Goal: Task Accomplishment & Management: Use online tool/utility

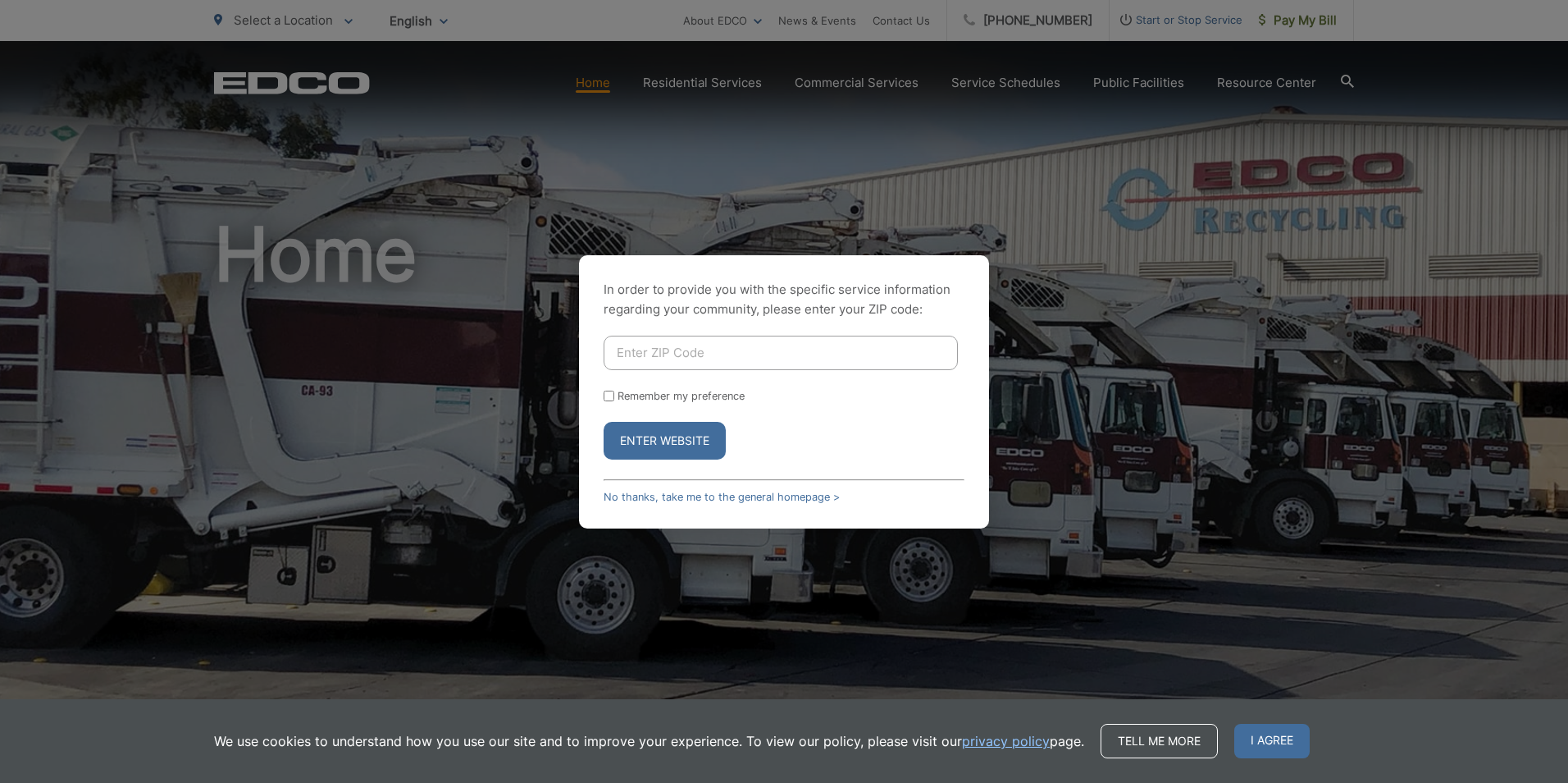
click at [763, 354] on input "Enter ZIP Code" at bounding box center [781, 353] width 354 height 34
type input "92064"
click at [675, 434] on button "Enter Website" at bounding box center [665, 441] width 122 height 38
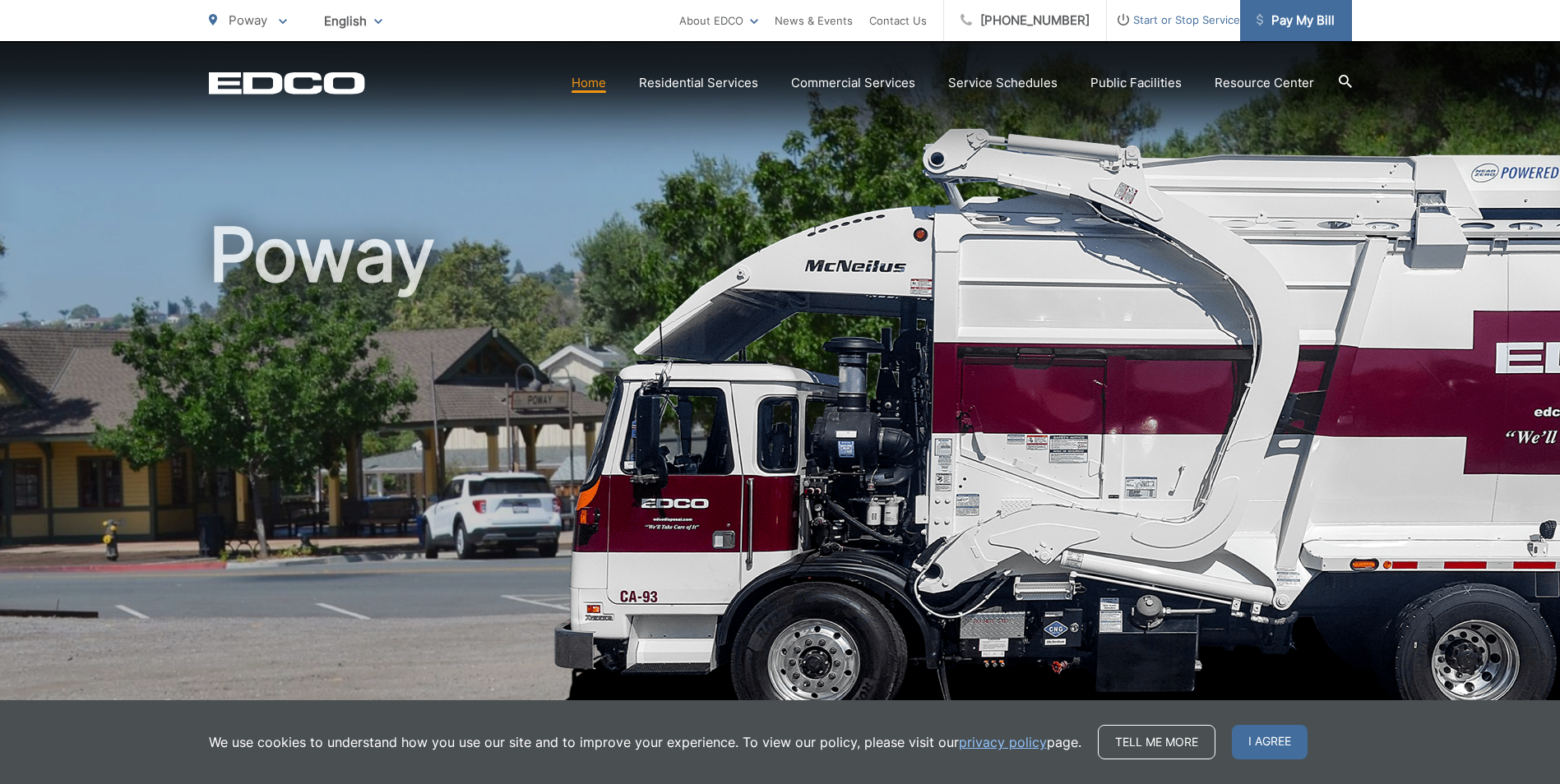
click at [1281, 24] on span "Pay My Bill" at bounding box center [1295, 20] width 78 height 20
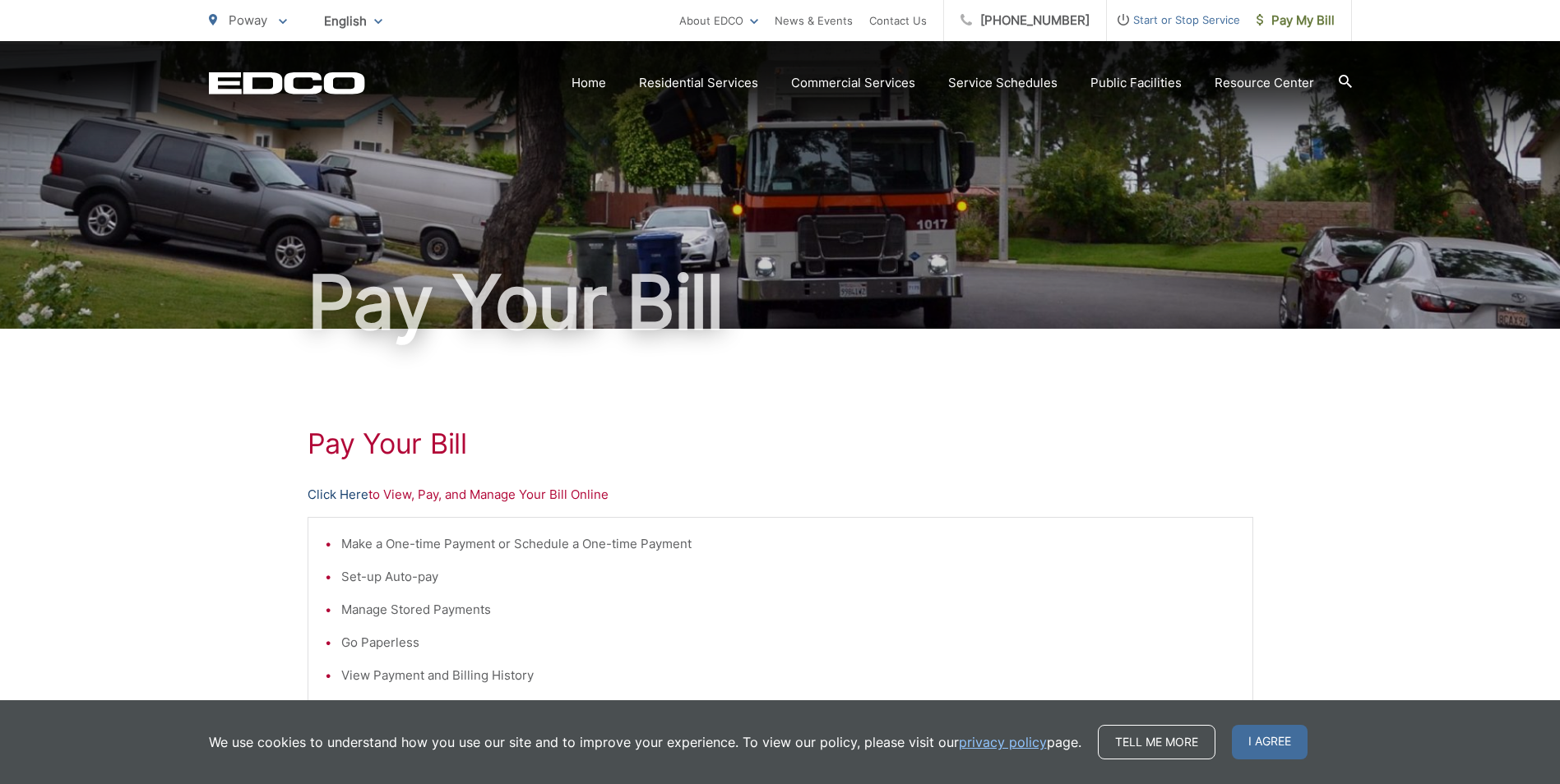
click at [348, 490] on link "Click Here" at bounding box center [338, 494] width 61 height 20
